Goal: Transaction & Acquisition: Purchase product/service

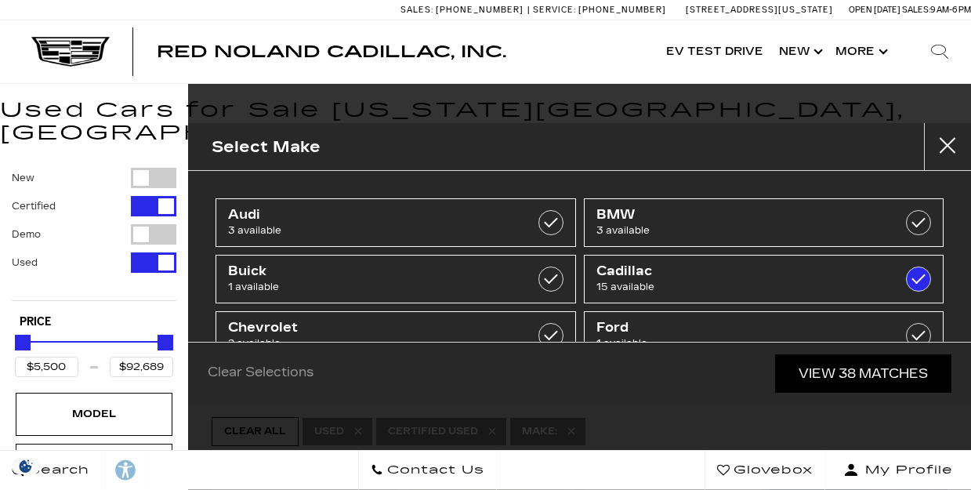
type input "$9,500"
click at [832, 375] on link "View 38 Matches" at bounding box center [863, 373] width 176 height 38
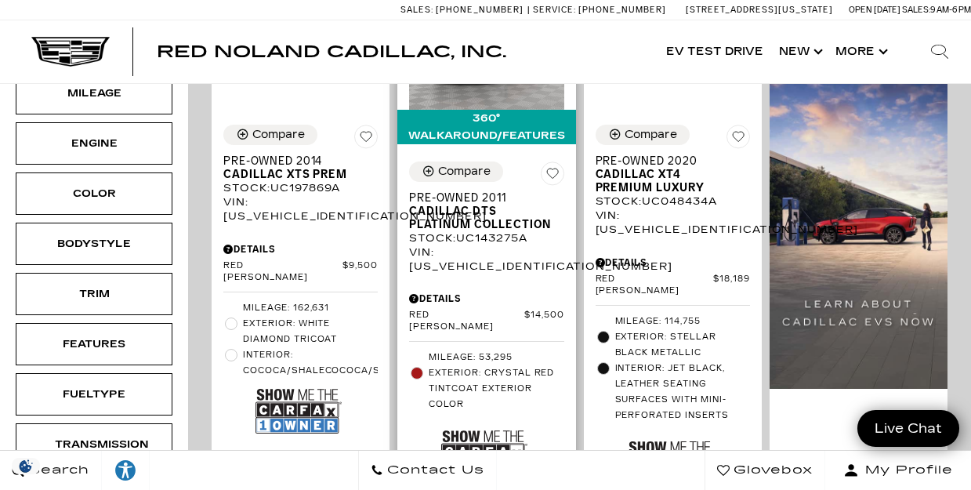
scroll to position [475, 0]
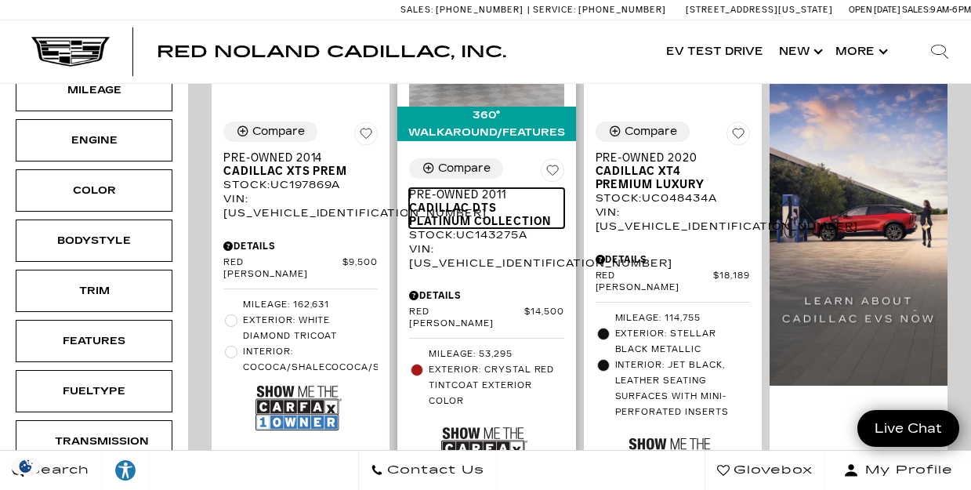
click at [460, 201] on span "Cadillac DTS Platinum Collection" at bounding box center [480, 214] width 143 height 27
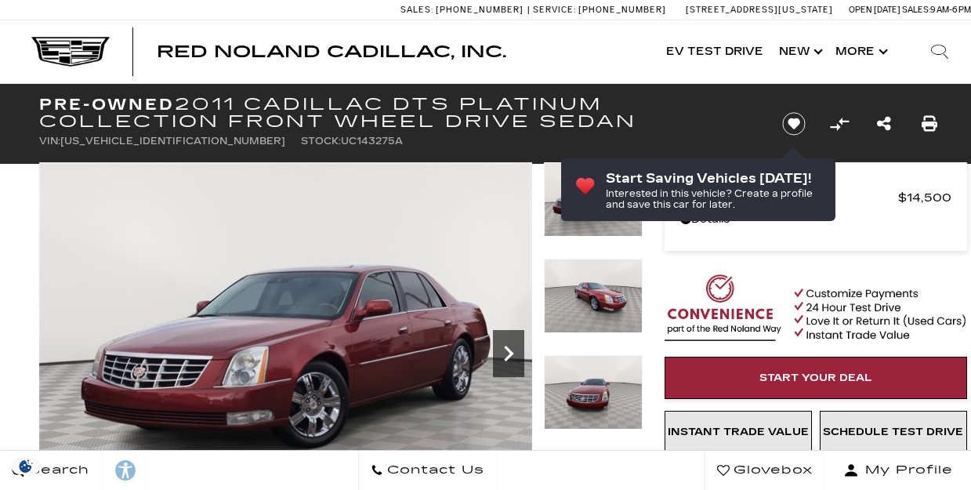
click at [503, 338] on icon "Next" at bounding box center [508, 353] width 31 height 31
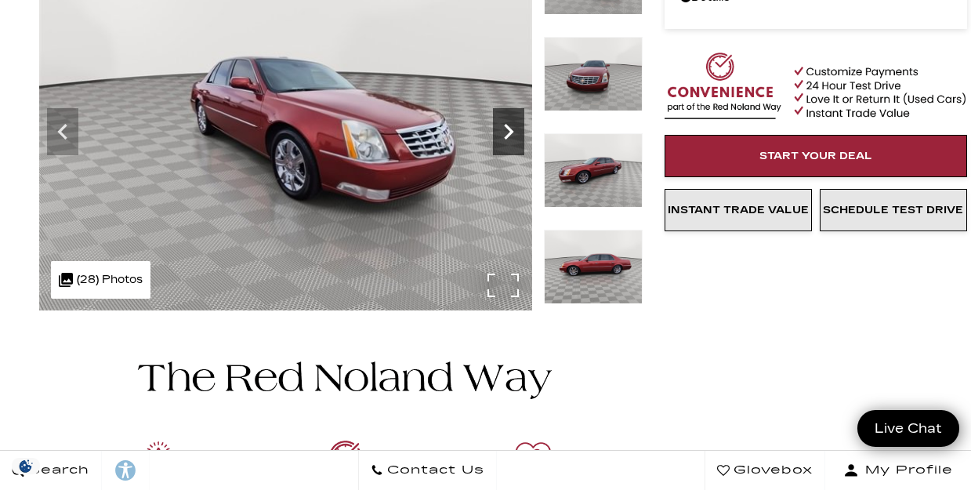
scroll to position [222, 0]
click at [503, 129] on icon "Next" at bounding box center [508, 131] width 31 height 31
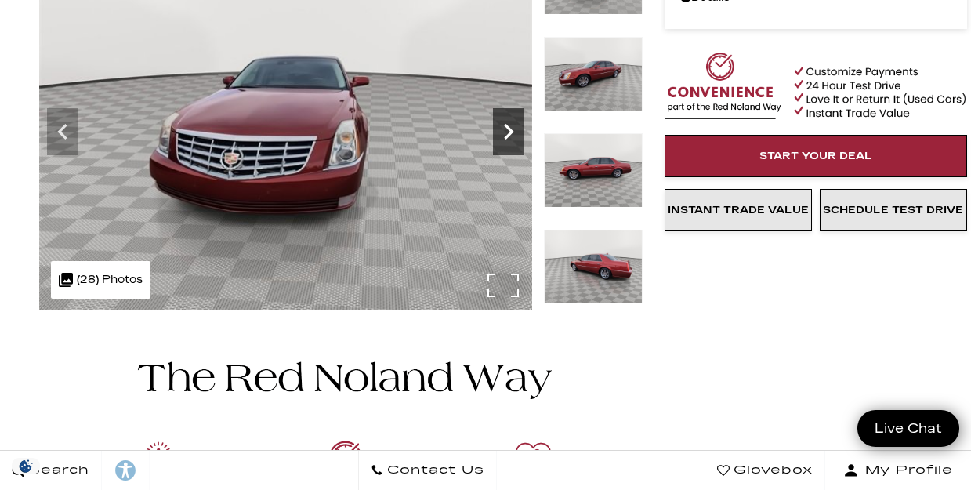
scroll to position [0, 0]
click at [503, 129] on icon "Next" at bounding box center [508, 131] width 31 height 31
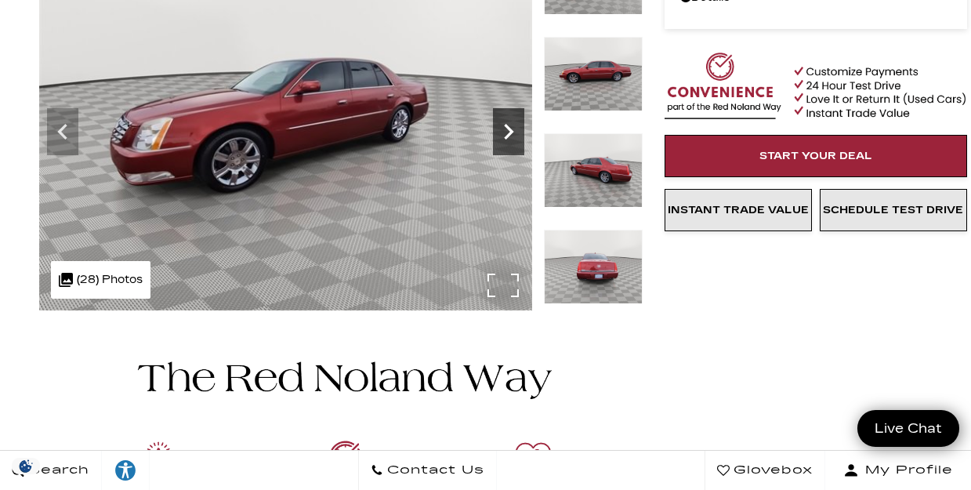
click at [503, 129] on icon "Next" at bounding box center [508, 131] width 31 height 31
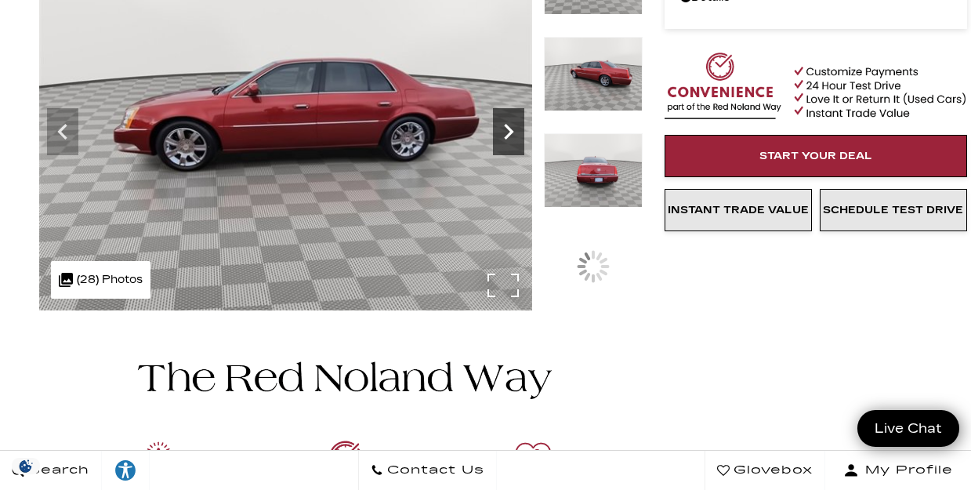
click at [503, 129] on icon "Next" at bounding box center [508, 131] width 31 height 31
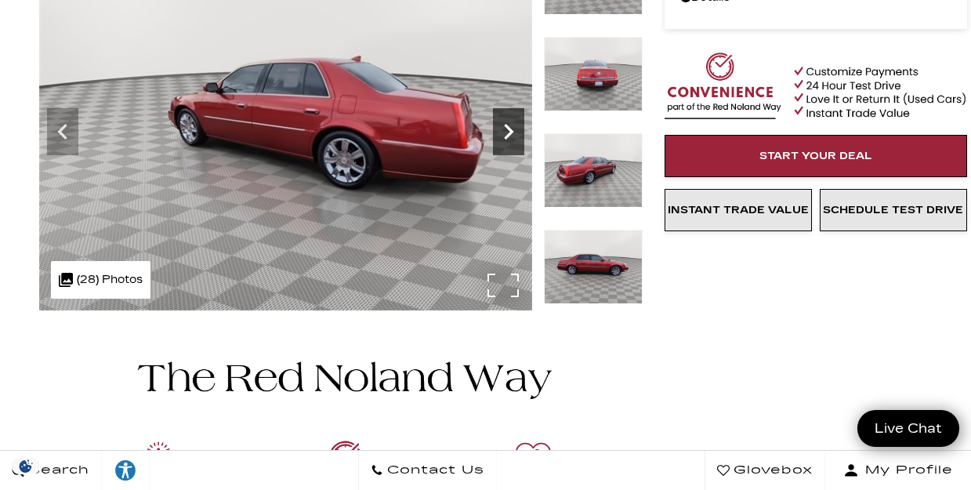
click at [503, 129] on icon "Next" at bounding box center [508, 131] width 31 height 31
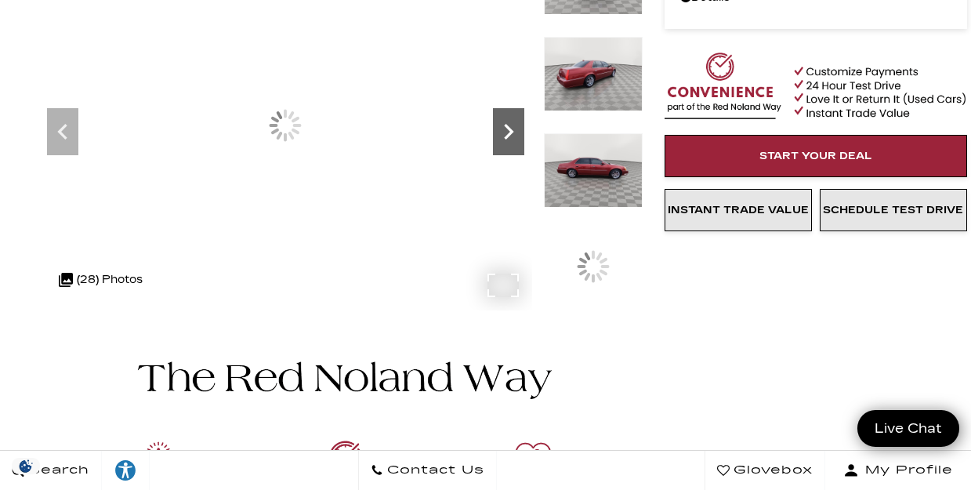
click at [503, 129] on icon "Next" at bounding box center [508, 131] width 31 height 31
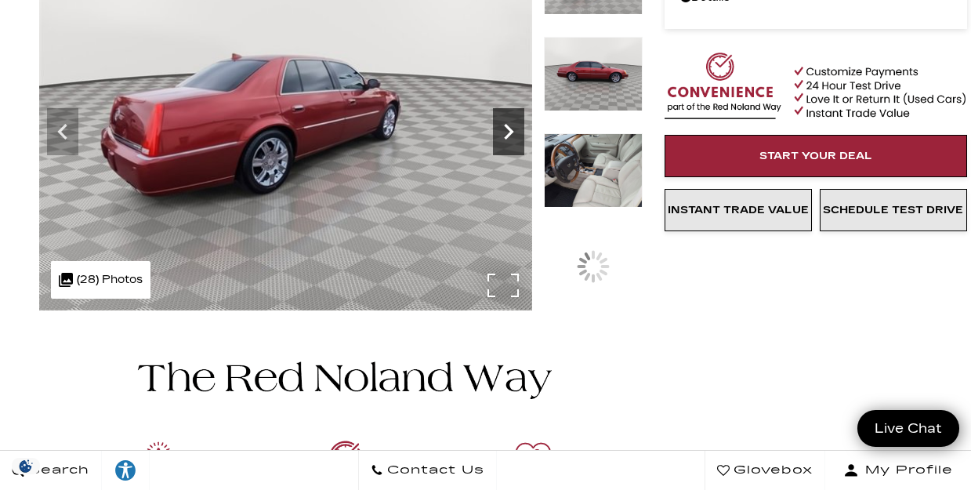
click at [503, 129] on icon "Next" at bounding box center [508, 131] width 31 height 31
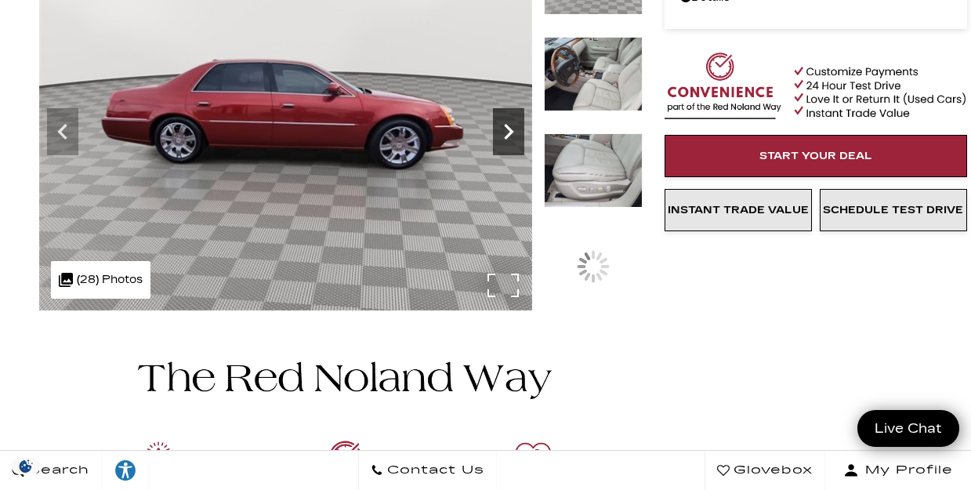
click at [503, 129] on icon "Next" at bounding box center [508, 131] width 31 height 31
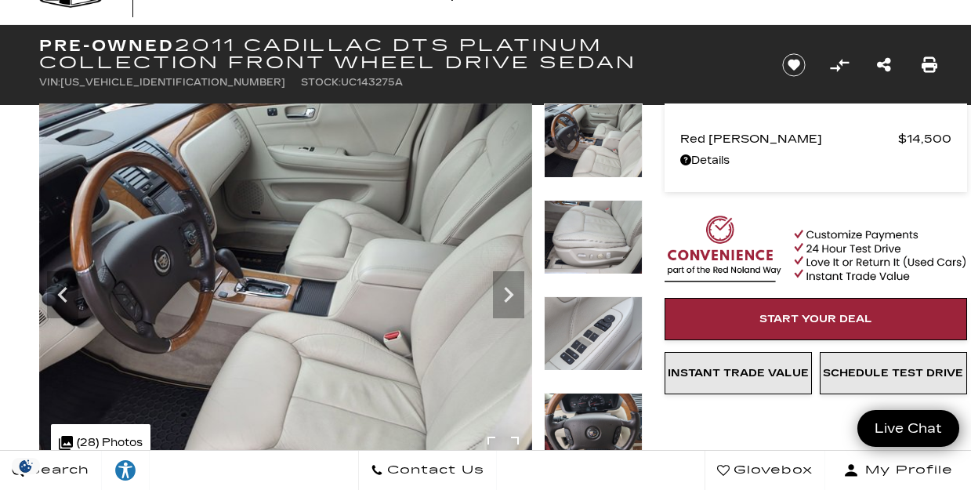
scroll to position [56, 0]
